Goal: Check status

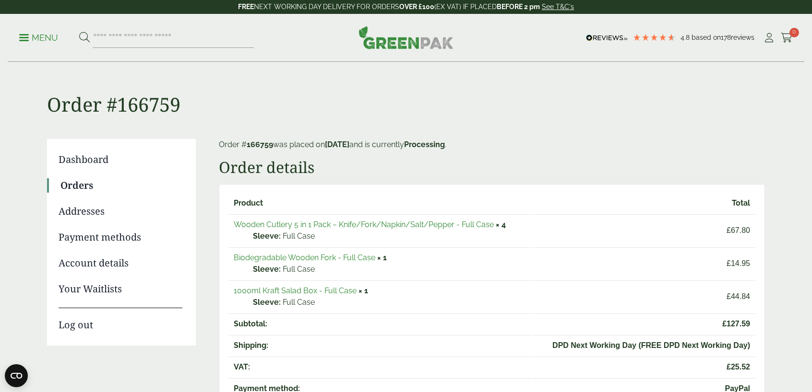
click at [79, 185] on link "Orders" at bounding box center [121, 185] width 122 height 14
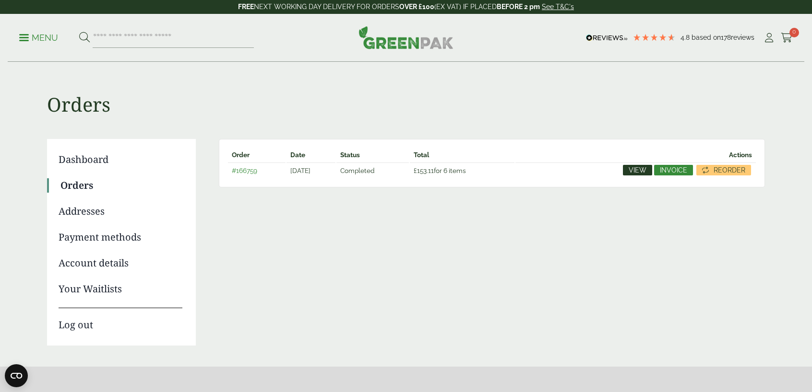
click at [637, 173] on span "View" at bounding box center [638, 170] width 18 height 7
